Goal: Task Accomplishment & Management: Manage account settings

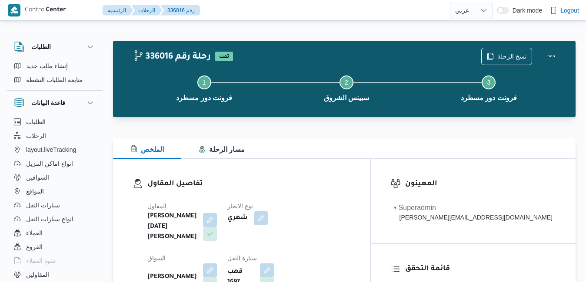
select select "ar"
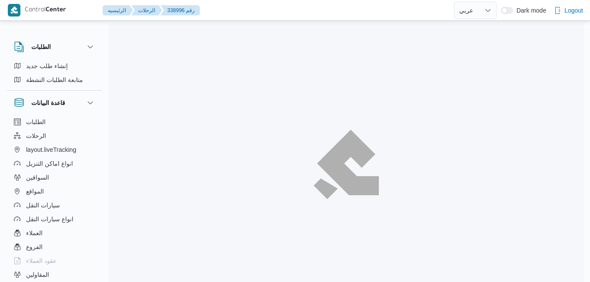
select select "ar"
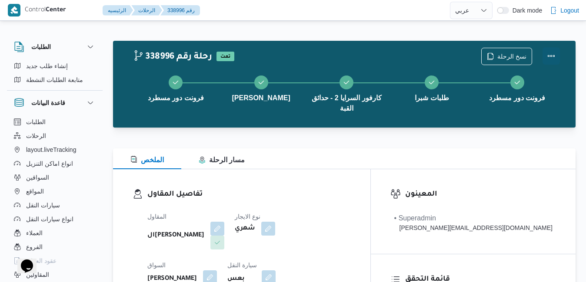
click at [550, 54] on button "Actions" at bounding box center [550, 55] width 17 height 17
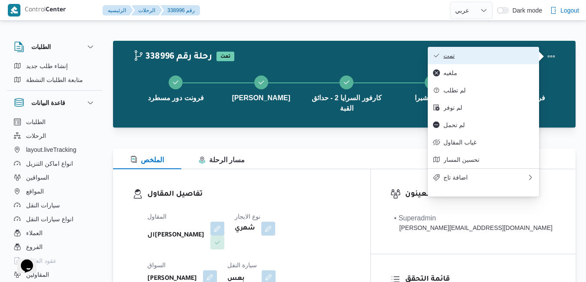
click at [509, 54] on span "تمت" at bounding box center [488, 55] width 90 height 7
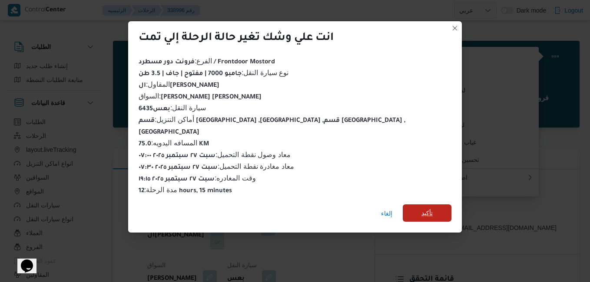
click at [403, 209] on span "تأكيد" at bounding box center [427, 213] width 49 height 17
